Goal: Communication & Community: Answer question/provide support

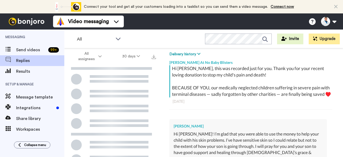
click at [325, 120] on html "Connect your tool now! Connect your tool and get all your customers loading int…" at bounding box center [171, 78] width 343 height 157
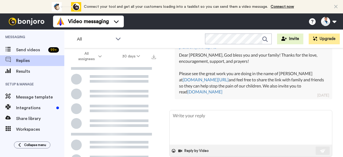
scroll to position [218, 0]
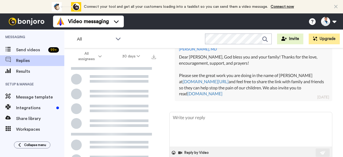
drag, startPoint x: 262, startPoint y: 89, endPoint x: 198, endPoint y: 62, distance: 69.4
click at [198, 62] on div "Dear [PERSON_NAME], God bless you and your family! Thanks for the love, encoura…" at bounding box center [253, 75] width 149 height 43
copy div "[DEMOGRAPHIC_DATA] bless you and your family! Thanks for the love, encouragemen…"
click at [198, 62] on div "Dear [PERSON_NAME], God bless you and your family! Thanks for the love, encoura…" at bounding box center [253, 75] width 149 height 43
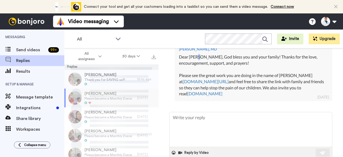
click at [198, 62] on div "Dear [PERSON_NAME], God bless you and your family! Thanks for the love, encoura…" at bounding box center [253, 75] width 149 height 43
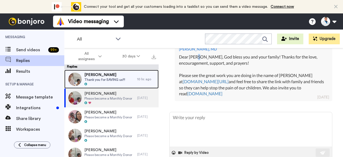
click at [122, 81] on span "Thank you for SAVING us!!!" at bounding box center [105, 80] width 41 height 4
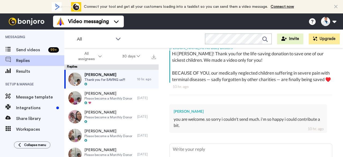
scroll to position [164, 0]
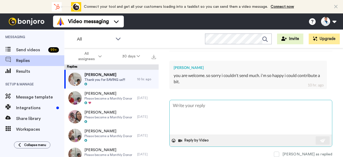
type textarea "x"
type textarea "D"
type textarea "x"
type textarea "De"
type textarea "x"
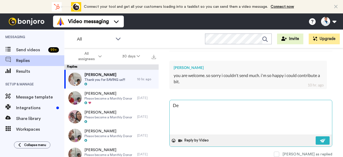
type textarea "Dea"
type textarea "x"
type textarea "Dear"
type textarea "x"
type textarea "Dear"
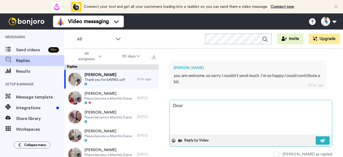
type textarea "x"
type textarea "Dear O"
type textarea "x"
type textarea "Dear [PERSON_NAME]"
type textarea "x"
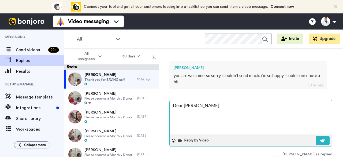
type textarea "Dear [PERSON_NAME]"
type textarea "x"
type textarea "Dear [PERSON_NAME]"
type textarea "x"
type textarea "Dear [PERSON_NAME]"
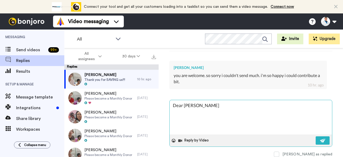
type textarea "x"
type textarea "Dear Oluwab"
type textarea "x"
type textarea "Dear Oluwabu"
type textarea "x"
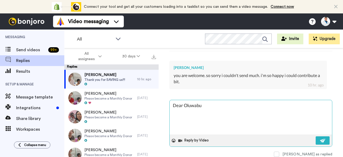
type textarea "Dear [PERSON_NAME]"
type textarea "x"
type textarea "Dear [PERSON_NAME]"
type textarea "x"
type textarea "Dear [PERSON_NAME]"
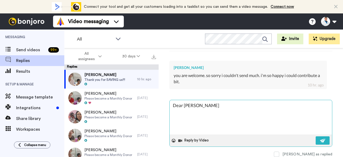
type textarea "x"
type textarea "Dear [PERSON_NAME]"
type textarea "x"
type textarea "Dear [PERSON_NAME],"
type textarea "x"
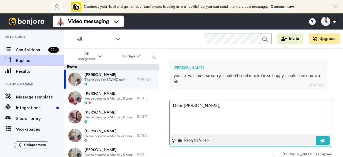
type textarea "Dear [PERSON_NAME],"
type textarea "x"
type textarea "Dear [PERSON_NAME], God bless you and your family! Thanks for the love, encoura…"
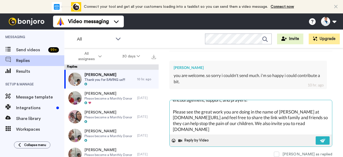
scroll to position [0, 0]
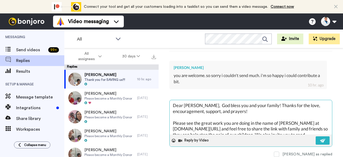
click at [213, 104] on textarea "Dear [PERSON_NAME], God bless you and your family! Thanks for the love, encoura…" at bounding box center [251, 117] width 163 height 34
type textarea "x"
click at [274, 102] on textarea "Dear [PERSON_NAME], God bless you and your family! Thanks for the love, encoura…" at bounding box center [251, 117] width 163 height 34
type textarea "Dear [PERSON_NAME], God bless you and your family! Thanks for the love, encoura…"
click at [316, 136] on button at bounding box center [323, 140] width 14 height 8
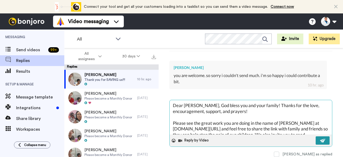
type textarea "x"
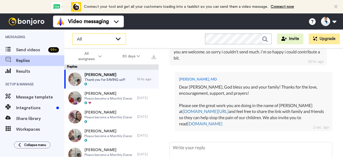
type textarea "x"
